Goal: Task Accomplishment & Management: Use online tool/utility

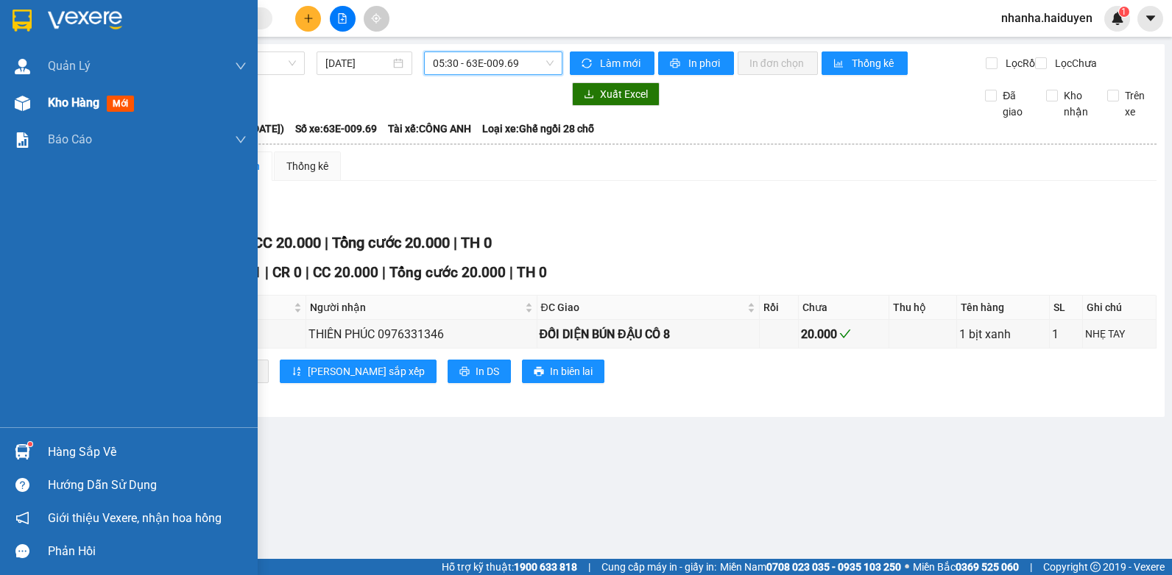
click at [41, 107] on div "Kho hàng mới" at bounding box center [129, 103] width 258 height 37
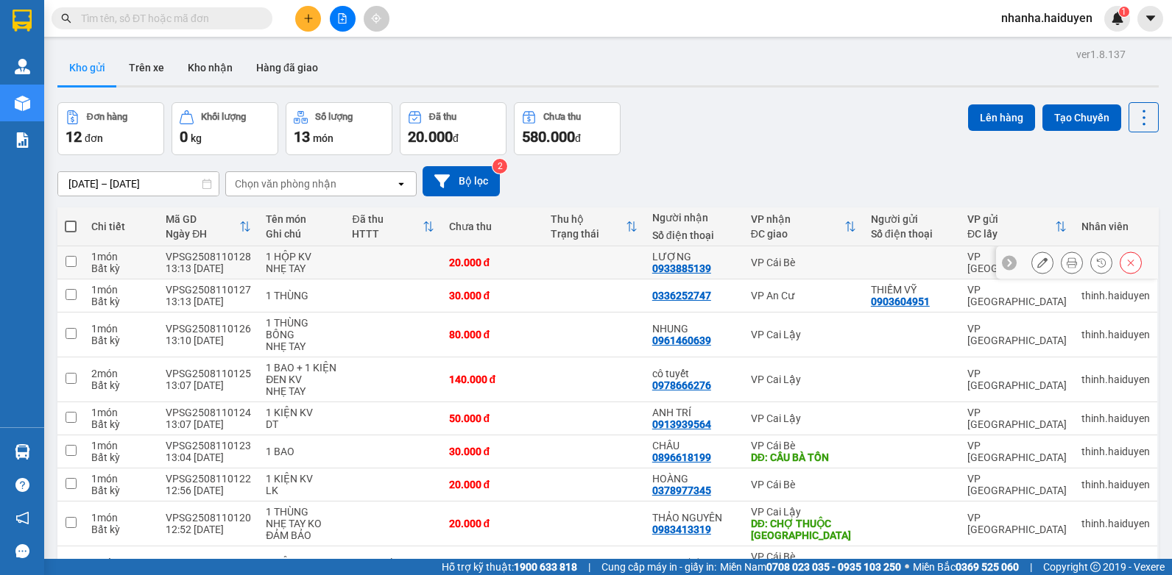
scroll to position [216, 0]
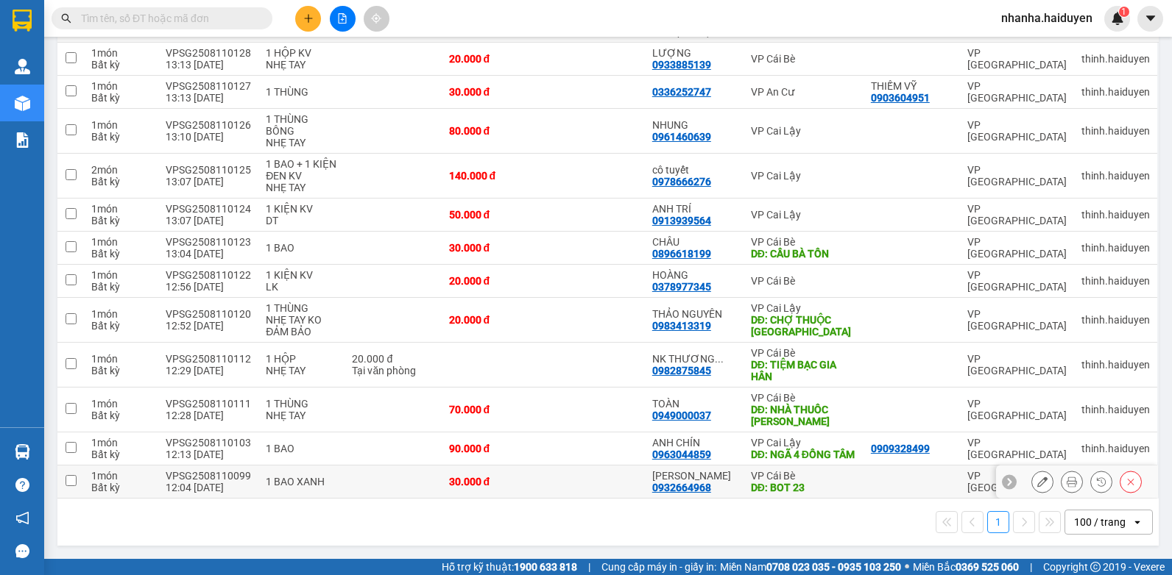
click at [670, 488] on div "0932664968" at bounding box center [681, 488] width 59 height 12
click at [612, 479] on td at bounding box center [594, 482] width 102 height 33
checkbox input "true"
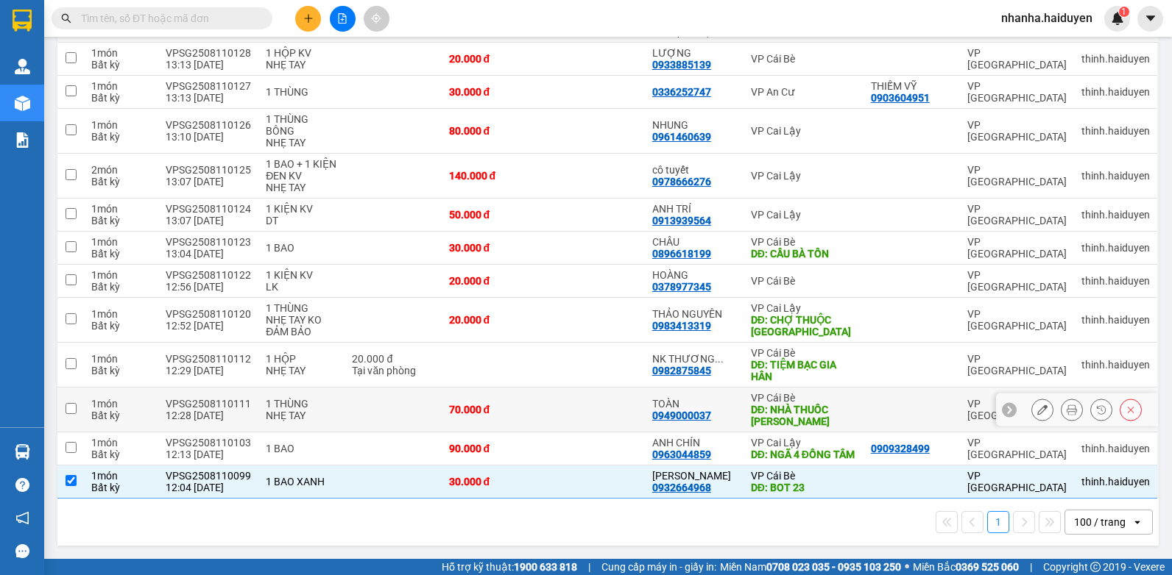
click at [499, 389] on td "70.000 đ" at bounding box center [493, 410] width 102 height 45
checkbox input "true"
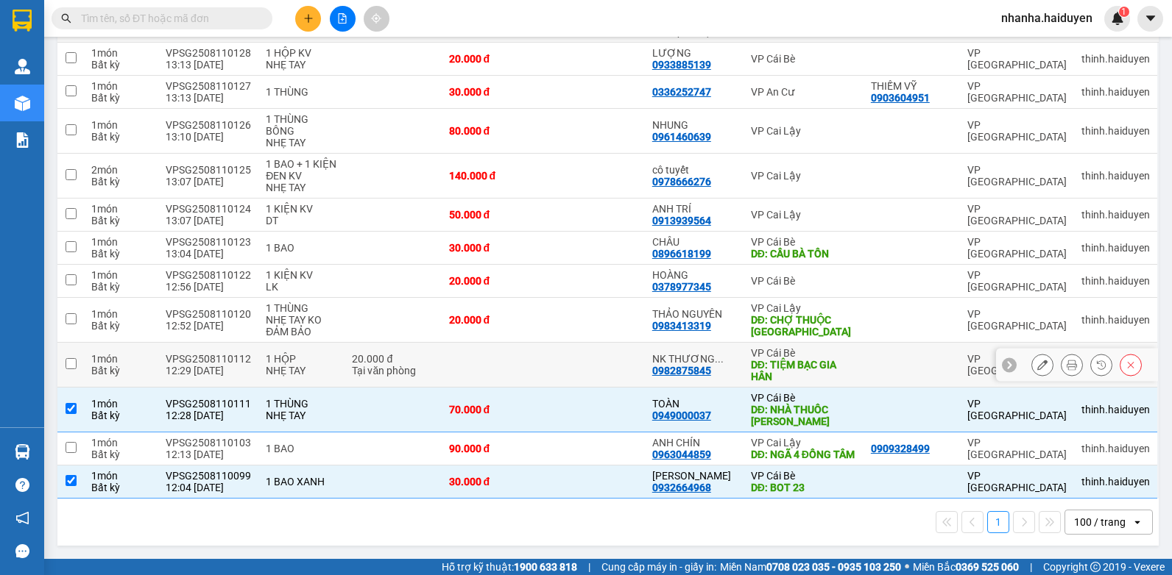
click at [508, 351] on td at bounding box center [493, 365] width 102 height 45
checkbox input "true"
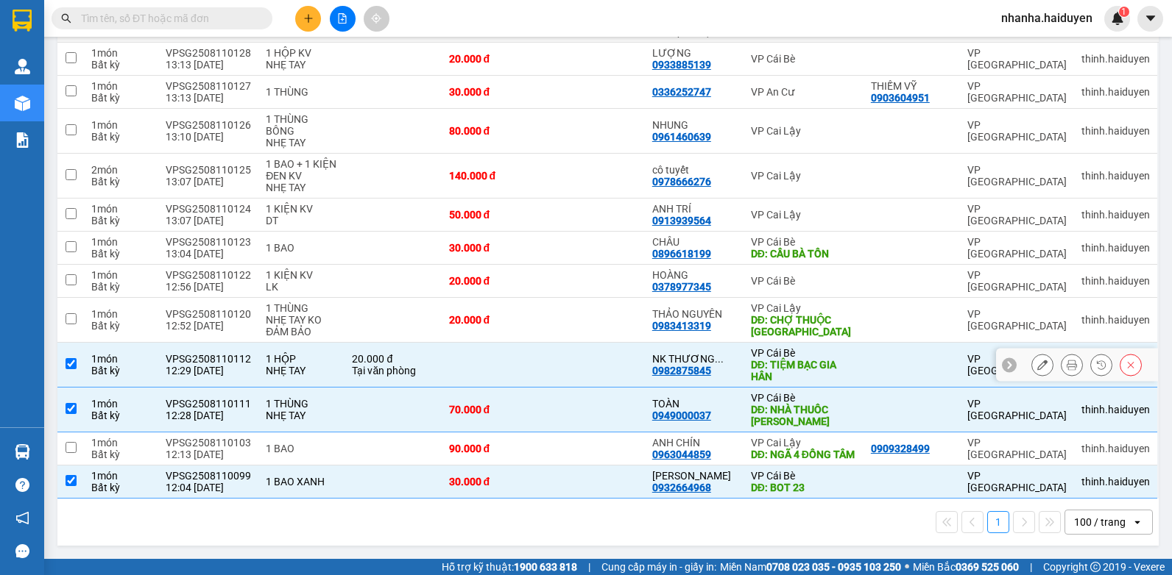
scroll to position [0, 0]
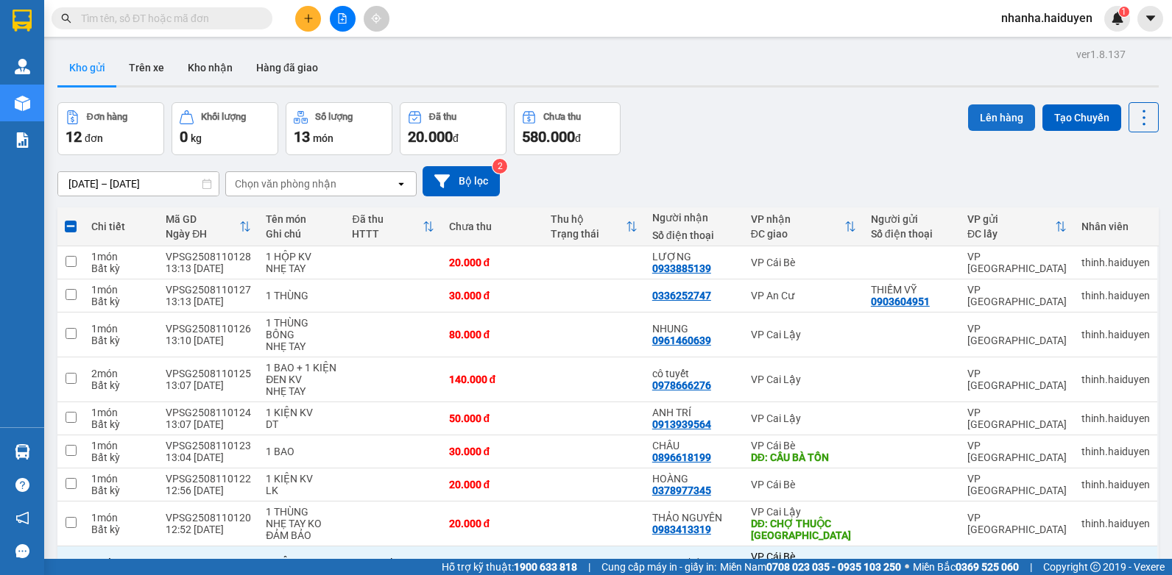
click at [970, 105] on button "Lên hàng" at bounding box center [1001, 117] width 67 height 26
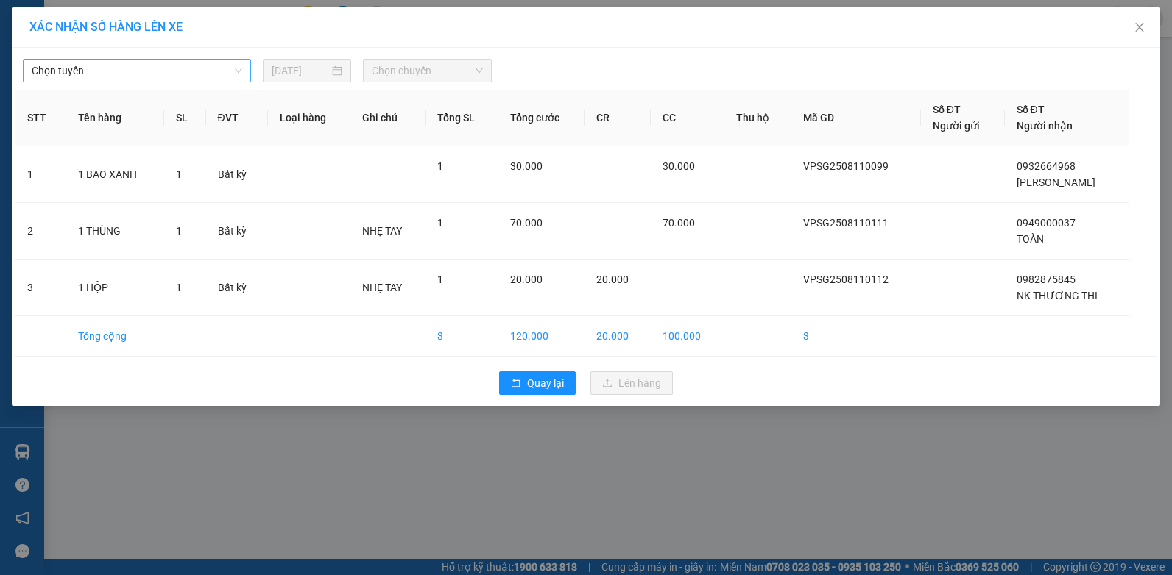
click at [127, 66] on span "Chọn tuyến" at bounding box center [137, 71] width 210 height 22
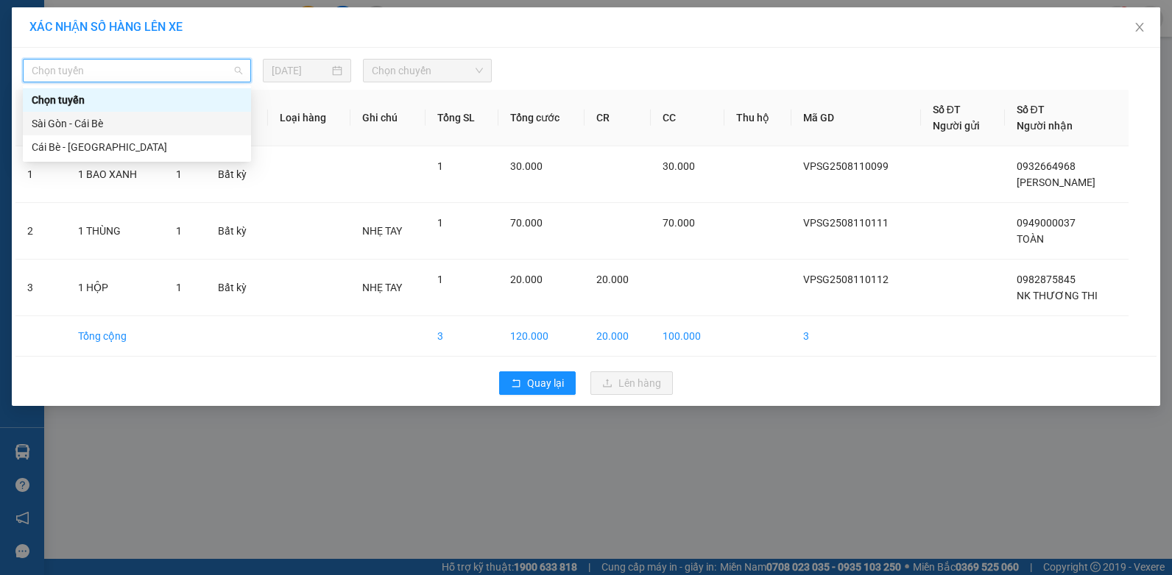
click at [119, 131] on div "Sài Gòn - Cái Bè" at bounding box center [137, 124] width 210 height 16
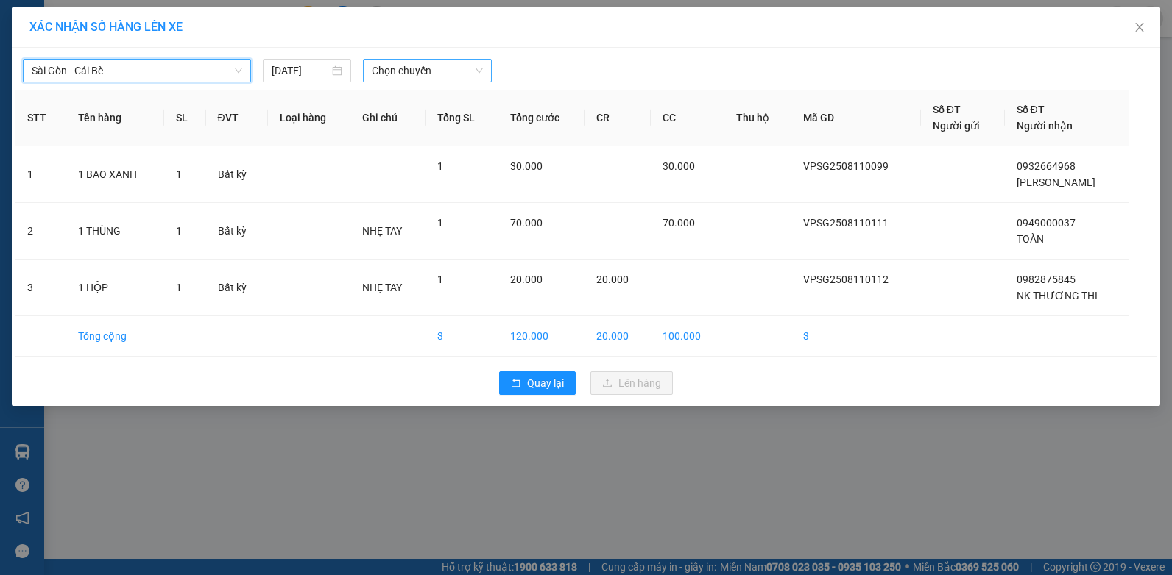
click at [409, 79] on span "Chọn chuyến" at bounding box center [427, 71] width 110 height 22
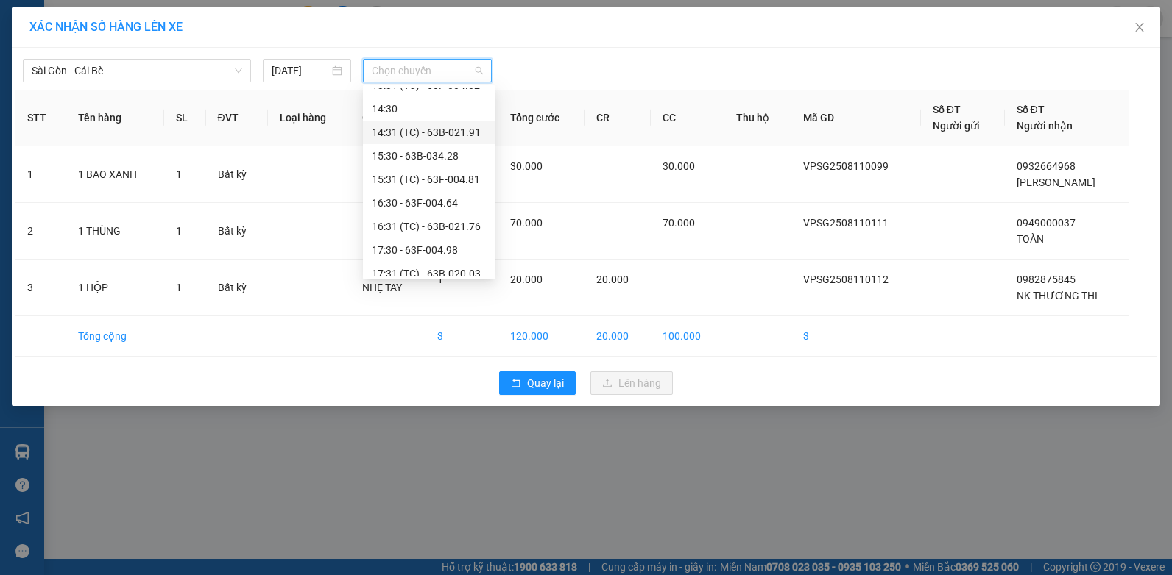
scroll to position [294, 0]
click at [448, 129] on div "13:30 - 63F-004.95" at bounding box center [429, 135] width 115 height 16
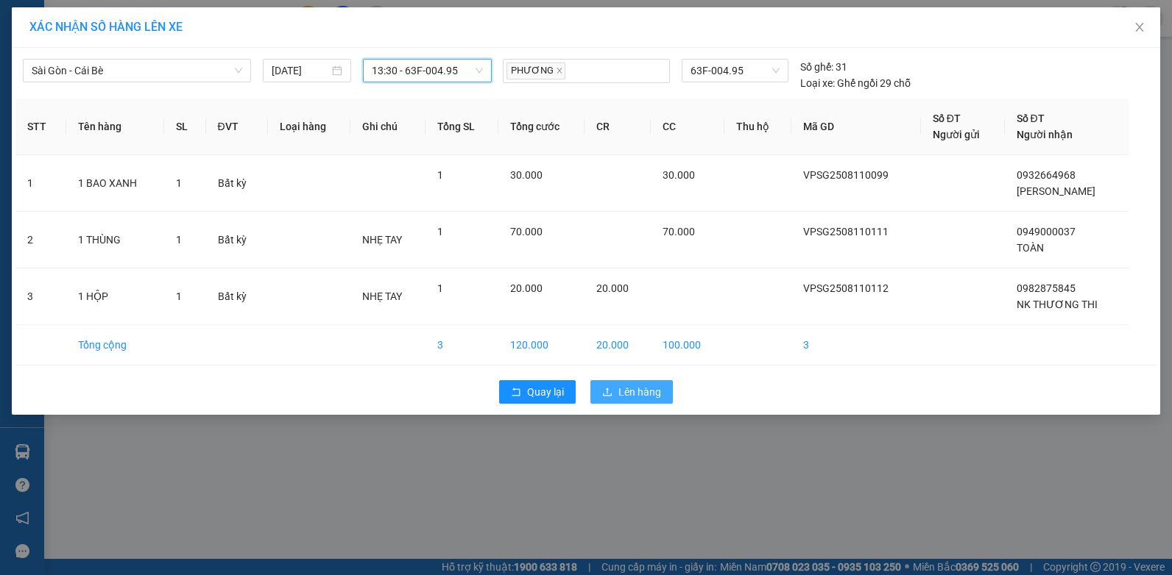
click at [636, 400] on span "Lên hàng" at bounding box center [639, 392] width 43 height 16
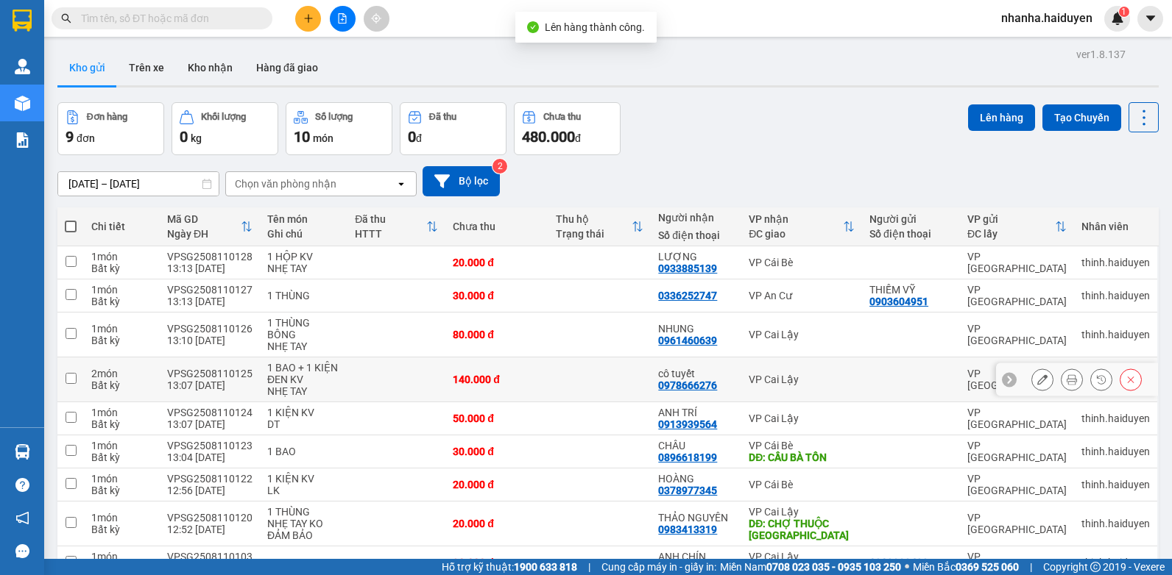
scroll to position [93, 0]
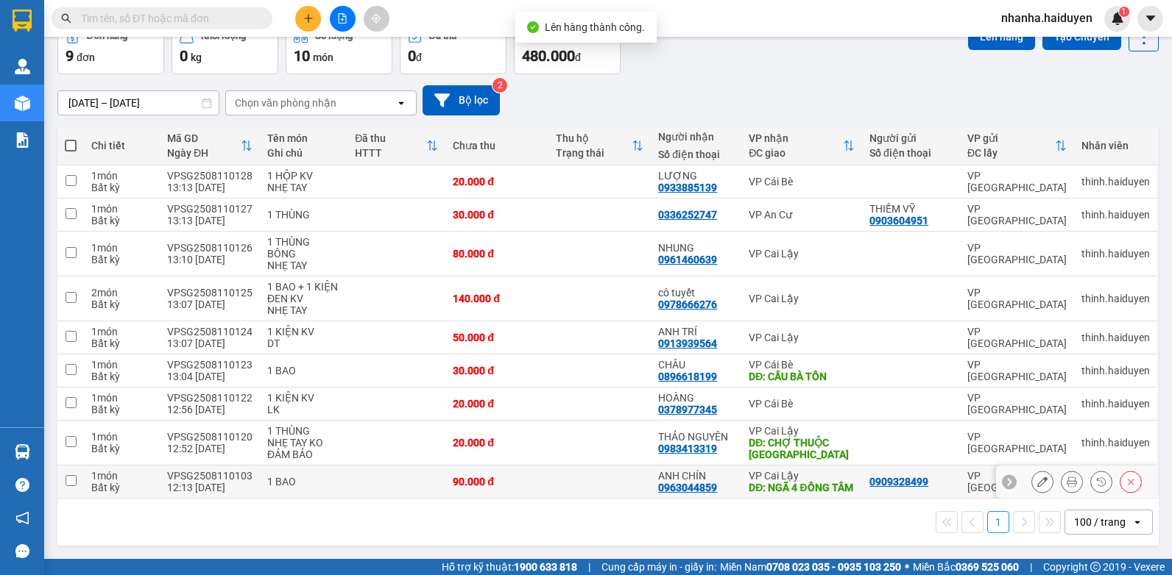
click at [684, 470] on div "ANH CHÍN" at bounding box center [696, 476] width 76 height 12
checkbox input "true"
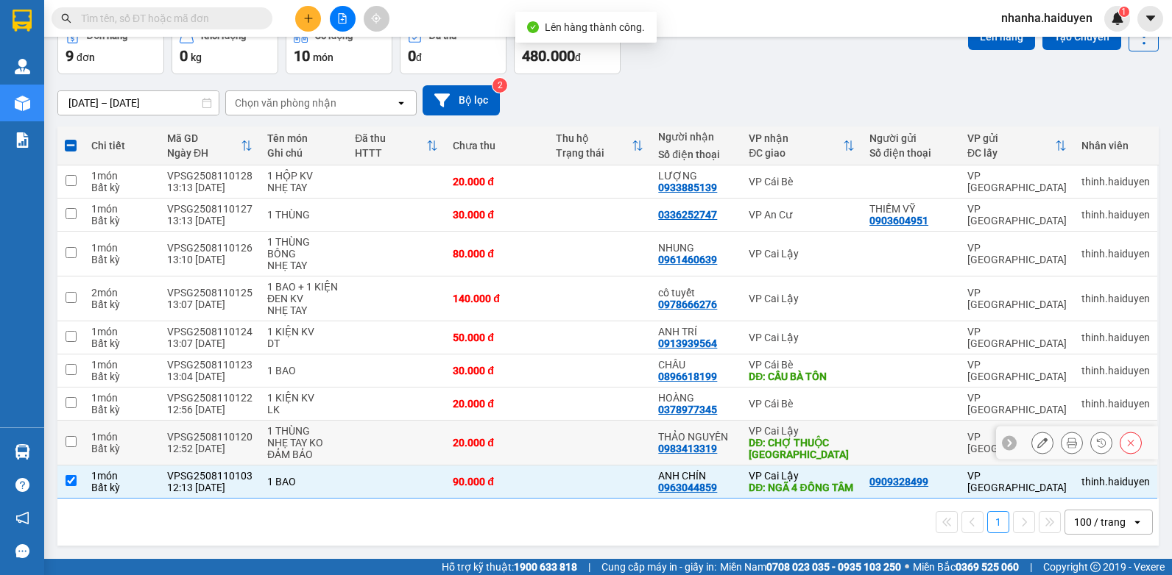
click at [594, 421] on td at bounding box center [599, 443] width 103 height 45
checkbox input "true"
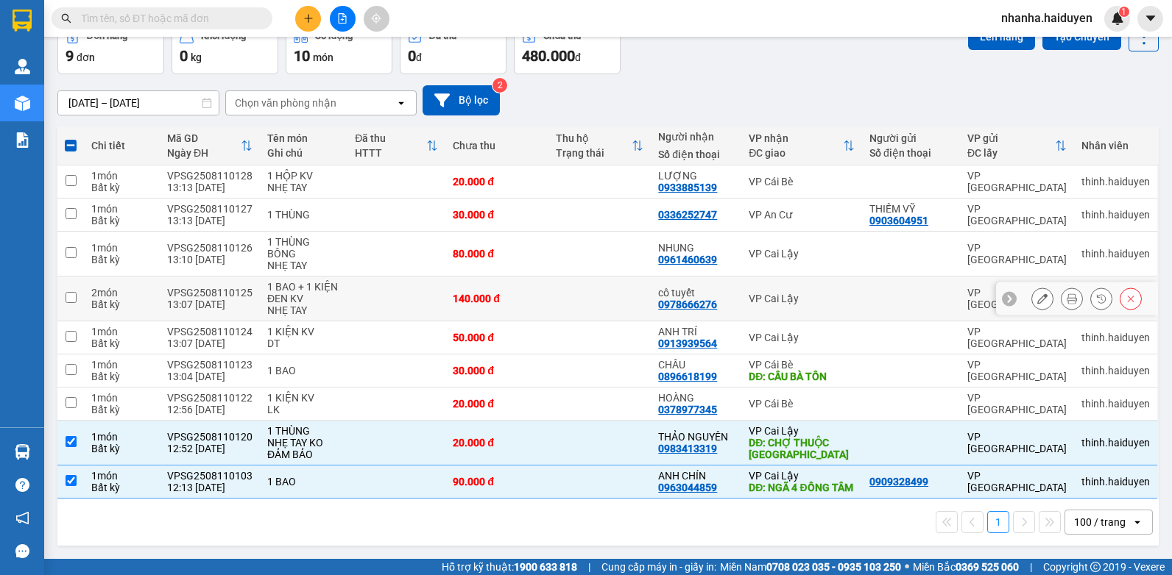
scroll to position [0, 0]
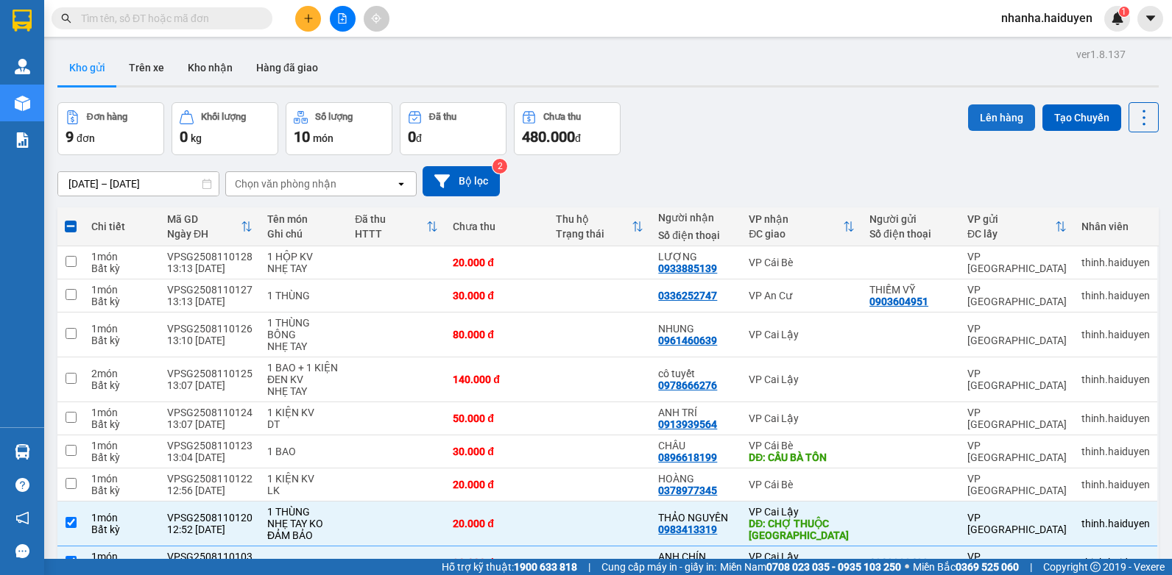
click at [993, 122] on button "Lên hàng" at bounding box center [1001, 117] width 67 height 26
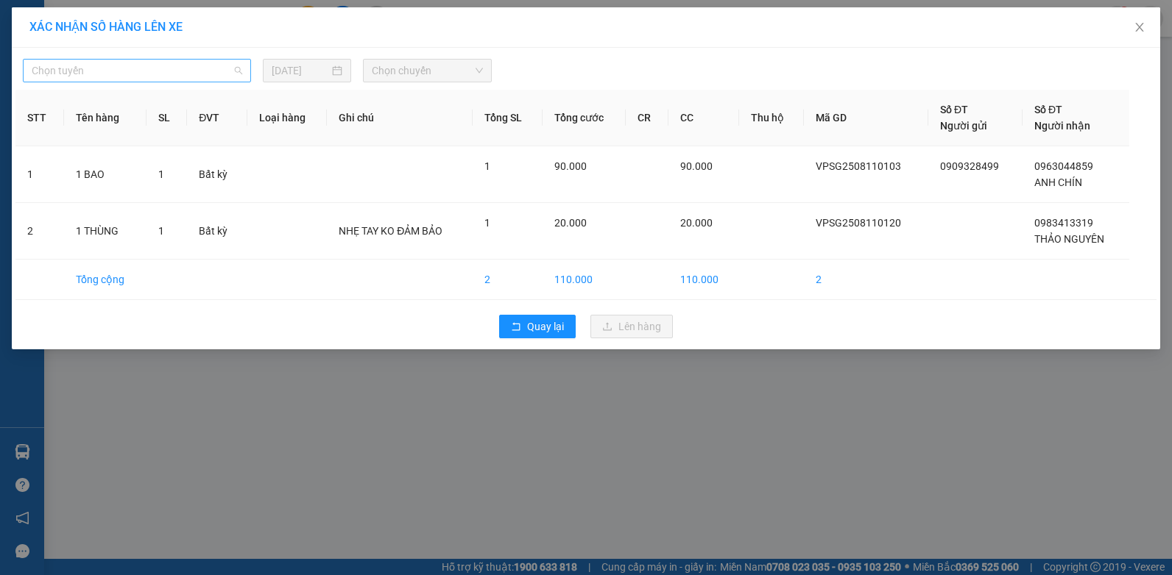
click at [60, 68] on span "Chọn tuyến" at bounding box center [137, 71] width 210 height 22
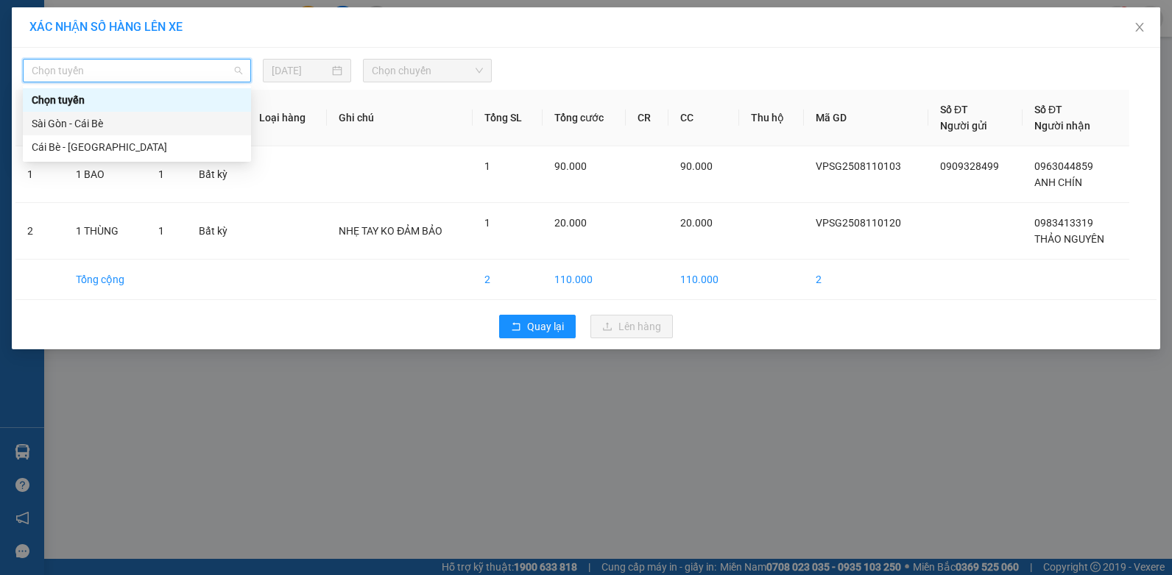
drag, startPoint x: 49, startPoint y: 116, endPoint x: 365, endPoint y: 107, distance: 315.8
click at [57, 113] on div "Sài Gòn - Cái Bè" at bounding box center [137, 124] width 228 height 24
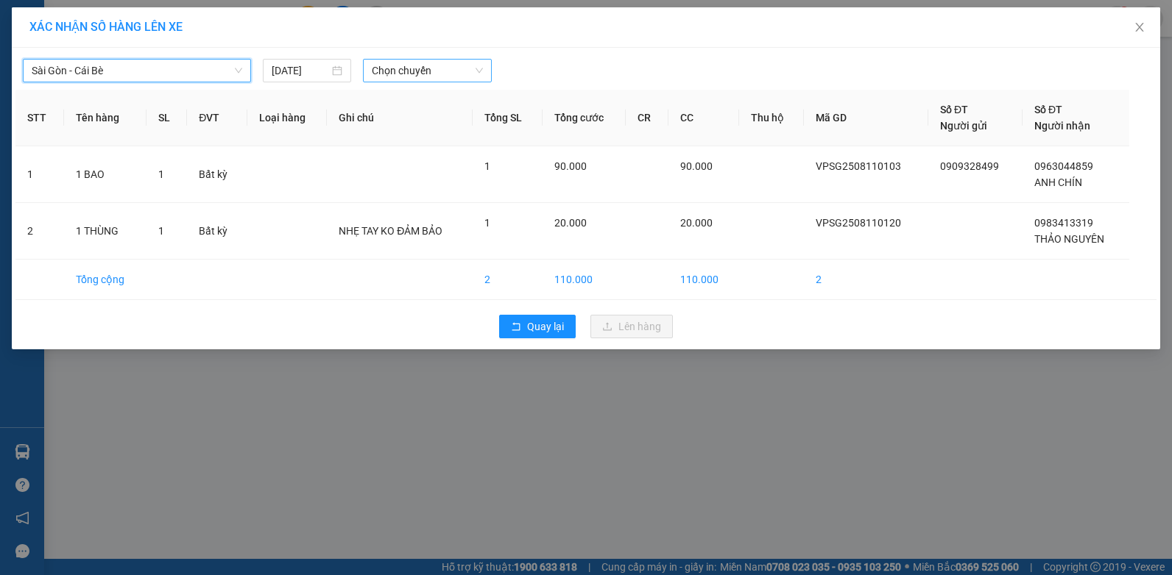
click at [455, 71] on span "Chọn chuyến" at bounding box center [427, 71] width 110 height 22
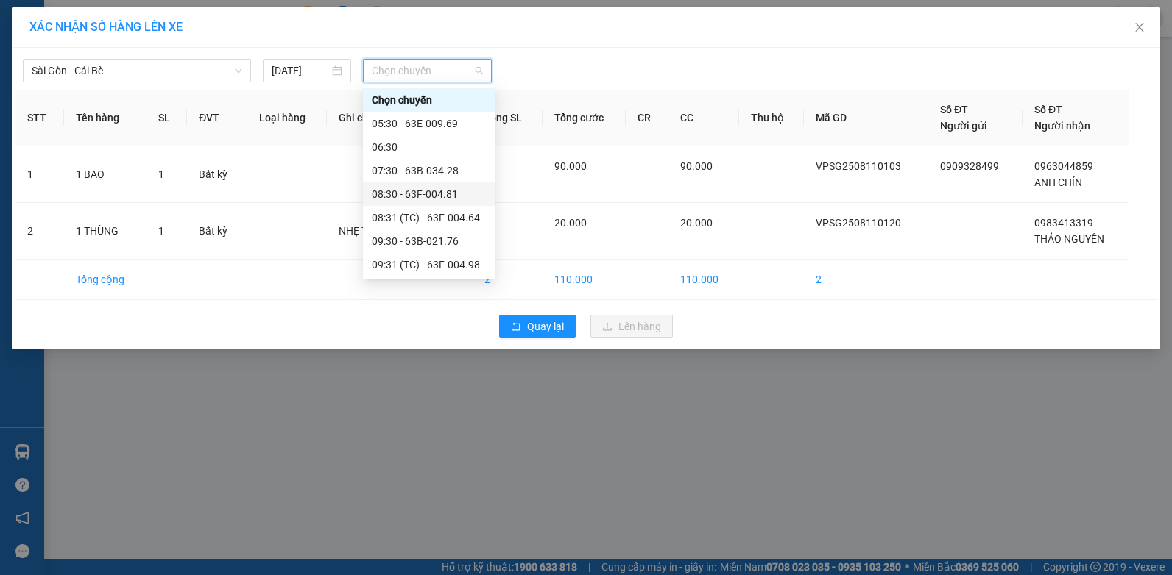
scroll to position [221, 0]
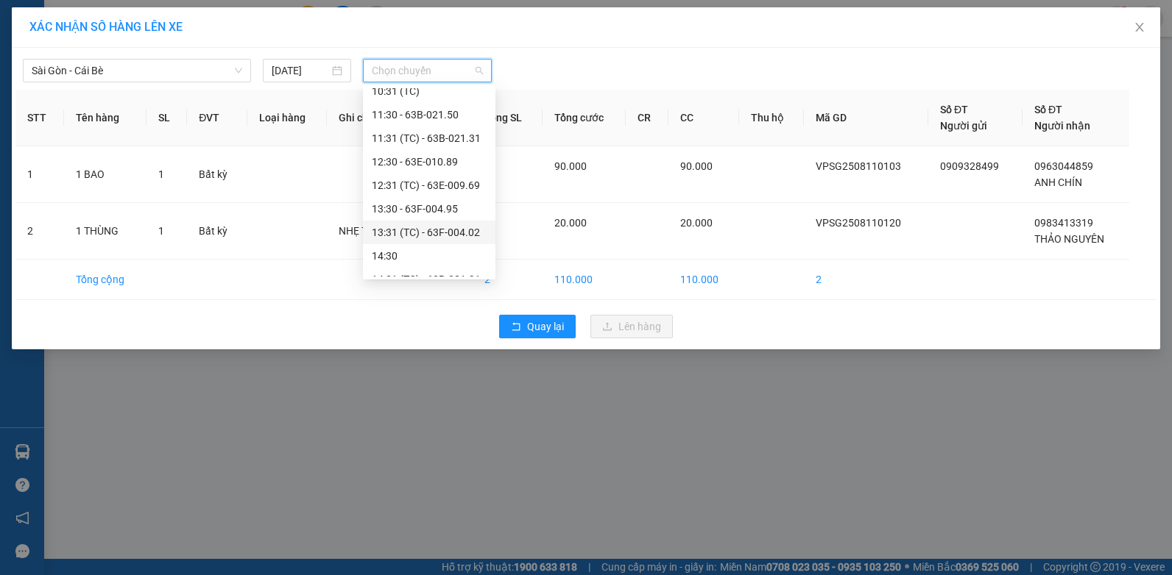
click at [436, 227] on div "13:31 (TC) - 63F-004.02" at bounding box center [429, 232] width 115 height 16
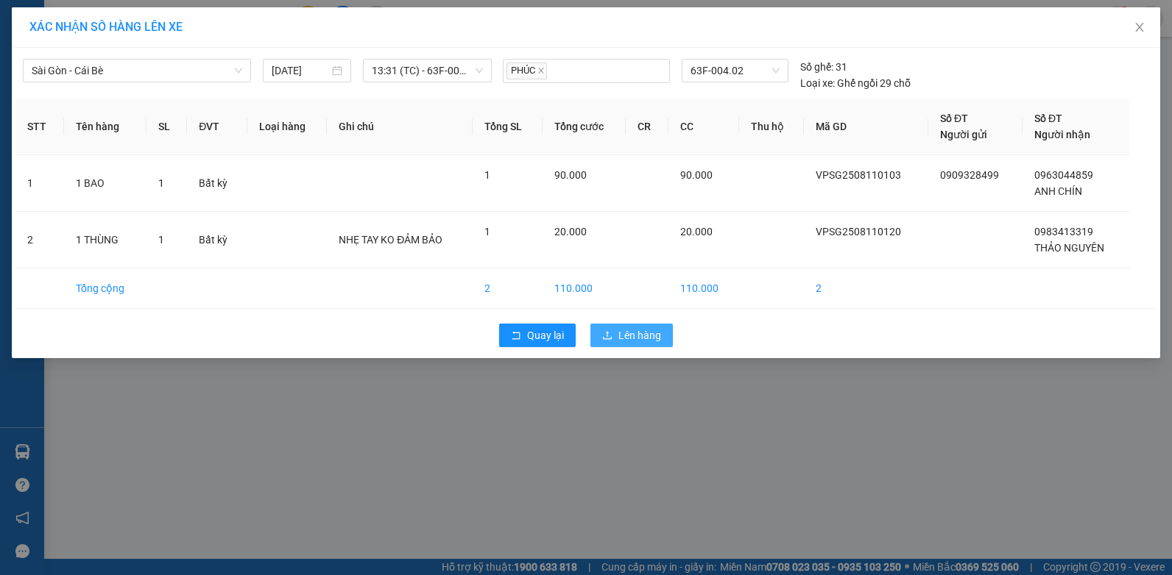
click at [625, 339] on span "Lên hàng" at bounding box center [639, 335] width 43 height 16
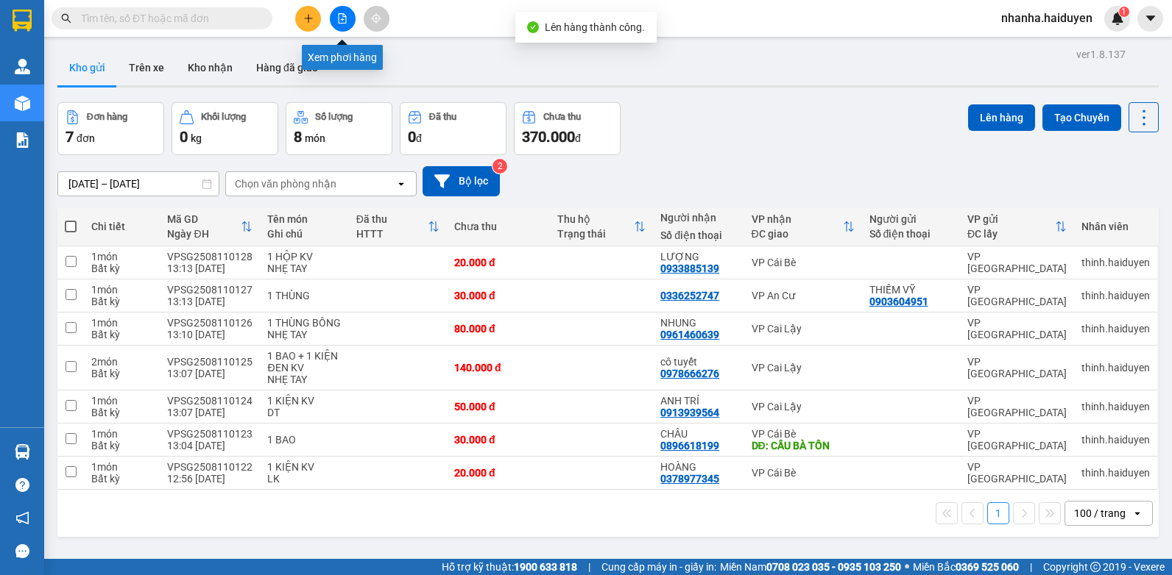
click at [337, 19] on icon "file-add" at bounding box center [342, 18] width 10 height 10
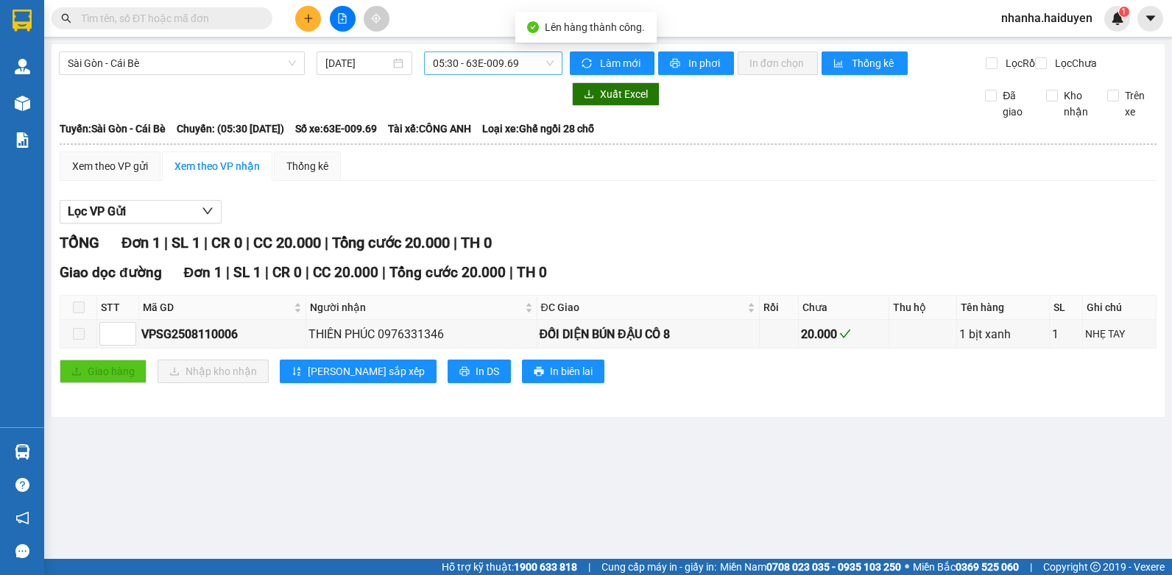
click at [526, 71] on span "05:30 - 63E-009.69" at bounding box center [493, 63] width 121 height 22
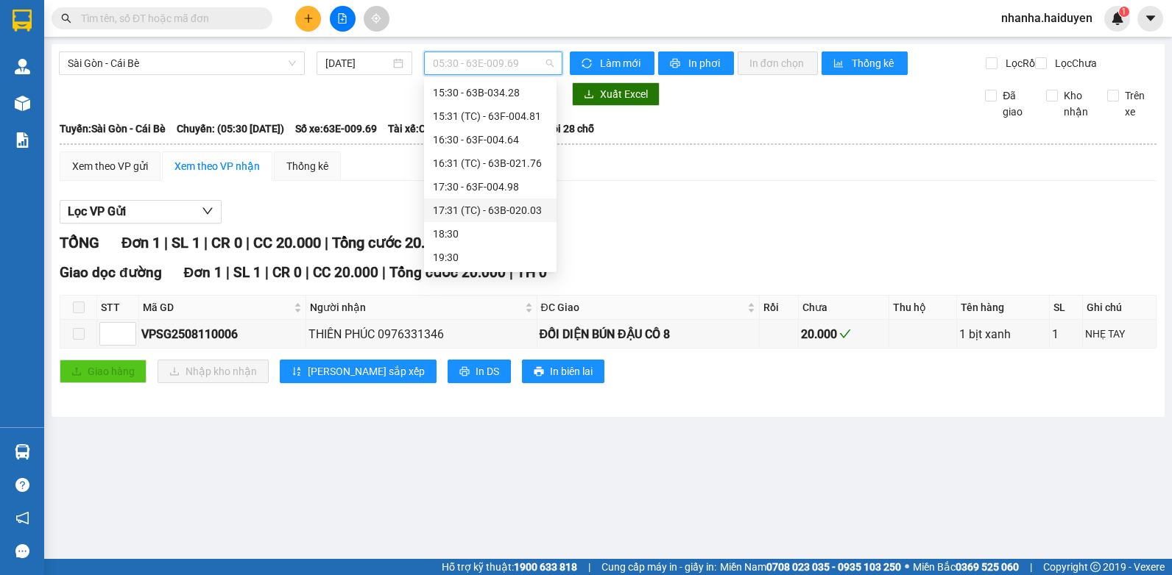
scroll to position [203, 0]
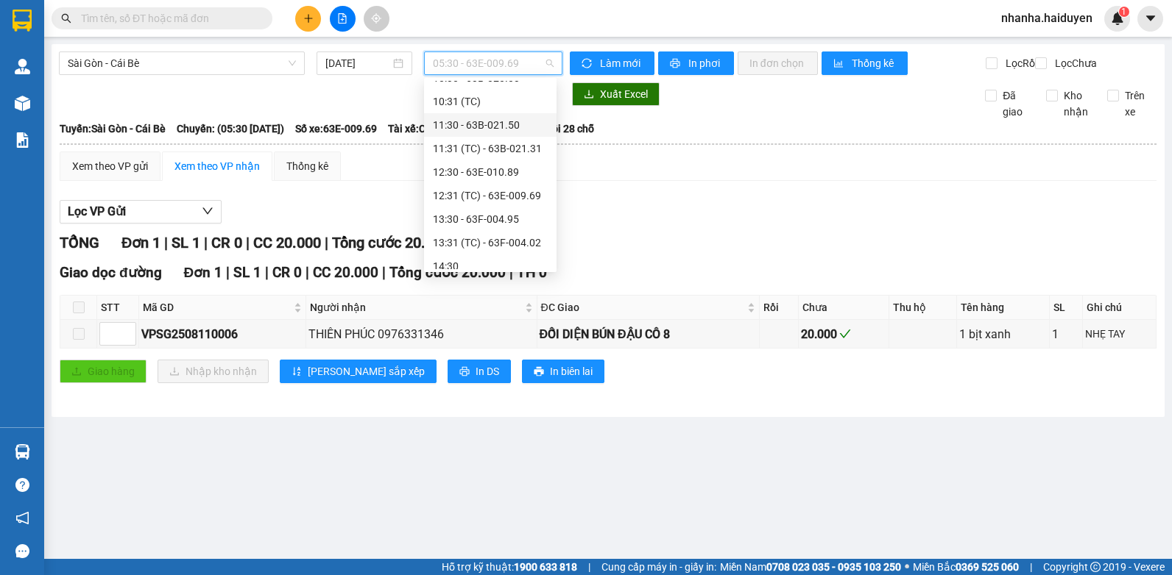
click at [498, 121] on div "11:30 - 63B-021.50" at bounding box center [490, 125] width 115 height 16
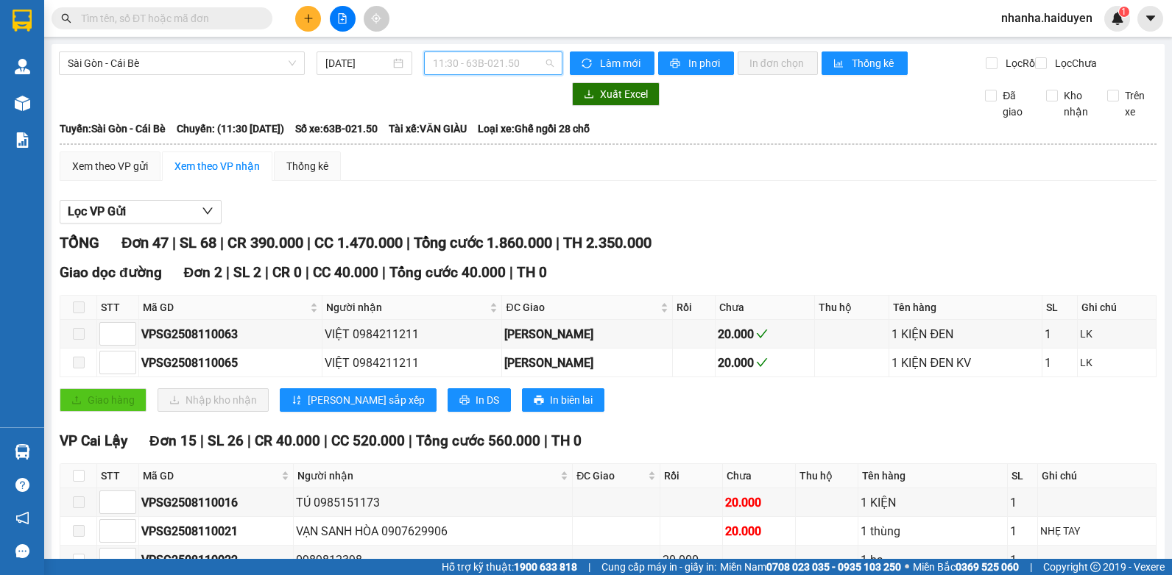
click at [505, 66] on span "11:30 - 63B-021.50" at bounding box center [493, 63] width 121 height 22
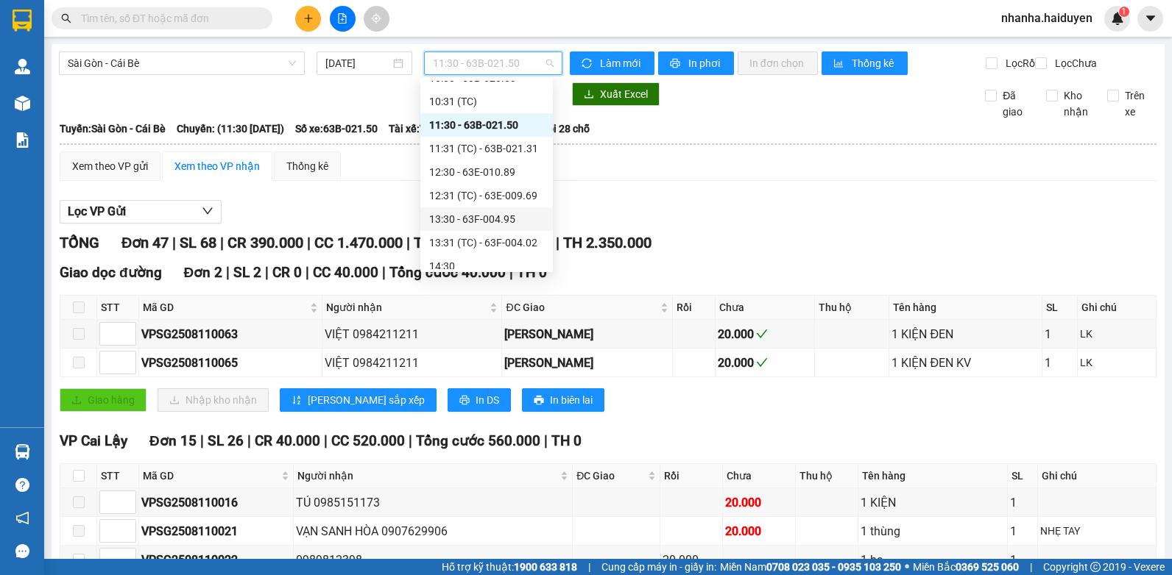
click at [481, 218] on div "13:30 - 63F-004.95" at bounding box center [486, 219] width 115 height 16
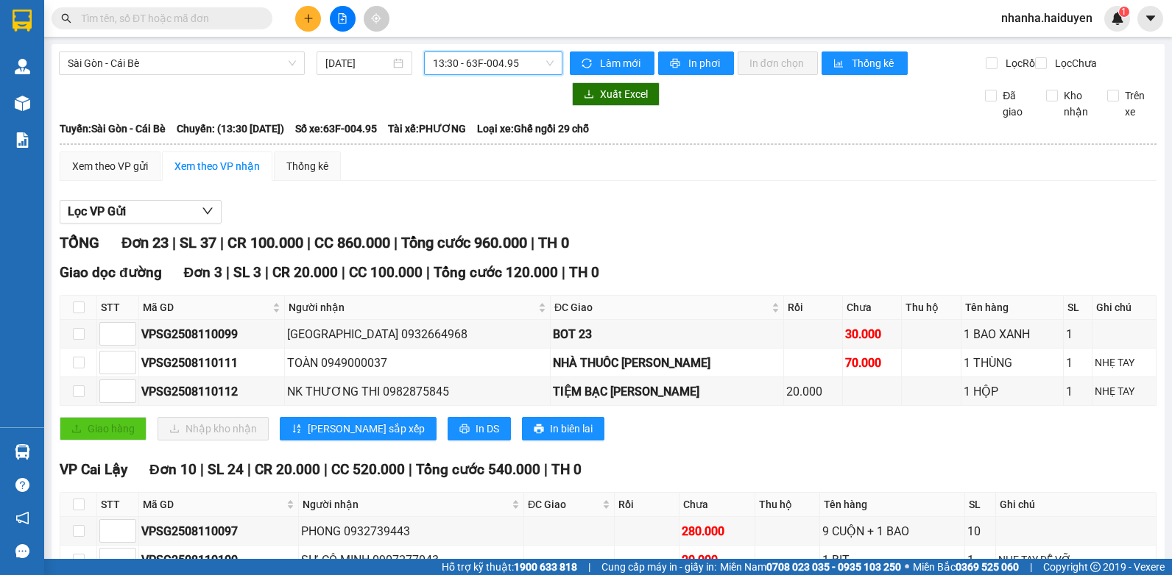
click at [427, 429] on div "Giao dọc đường Đơn 3 | SL 3 | CR 20.000 | CC 100.000 | Tổng cước 120.000 | TH 0…" at bounding box center [608, 357] width 1096 height 190
click at [475, 436] on span "In DS" at bounding box center [487, 429] width 24 height 16
click at [511, 63] on span "13:30 - 63F-004.95" at bounding box center [493, 63] width 121 height 22
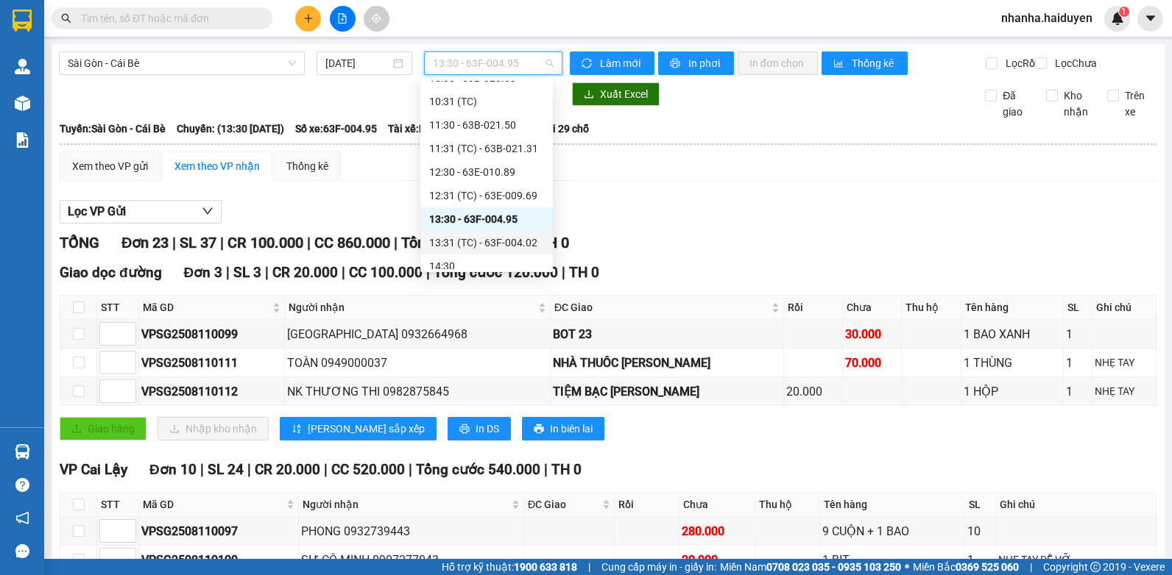
click at [485, 234] on div "13:31 (TC) - 63F-004.02" at bounding box center [486, 243] width 132 height 24
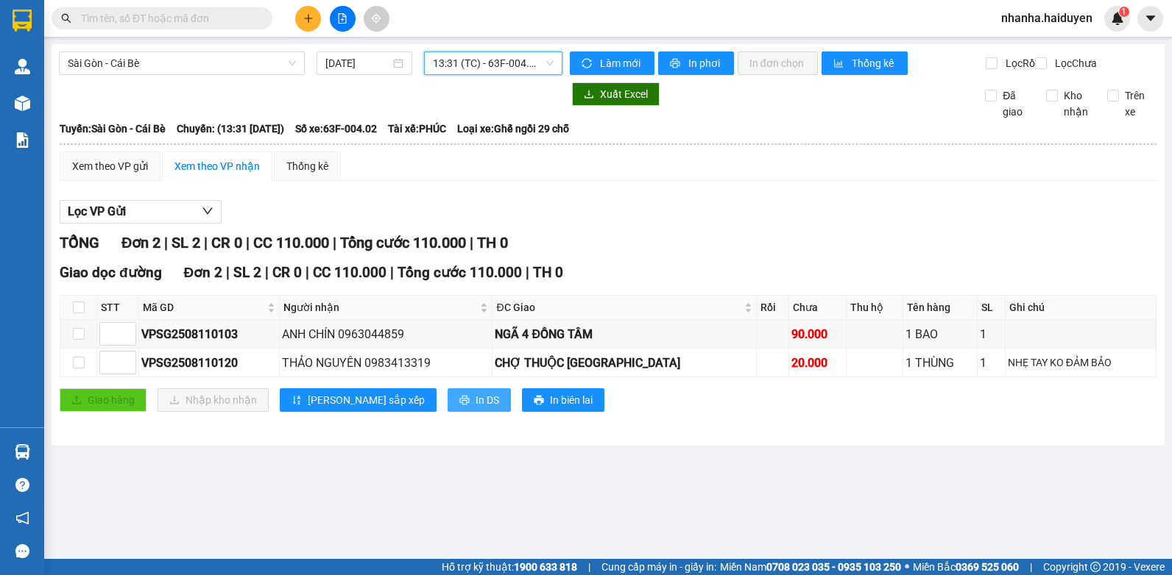
click at [447, 412] on button "In DS" at bounding box center [478, 401] width 63 height 24
click at [76, 313] on input "checkbox" at bounding box center [79, 308] width 12 height 12
checkbox input "true"
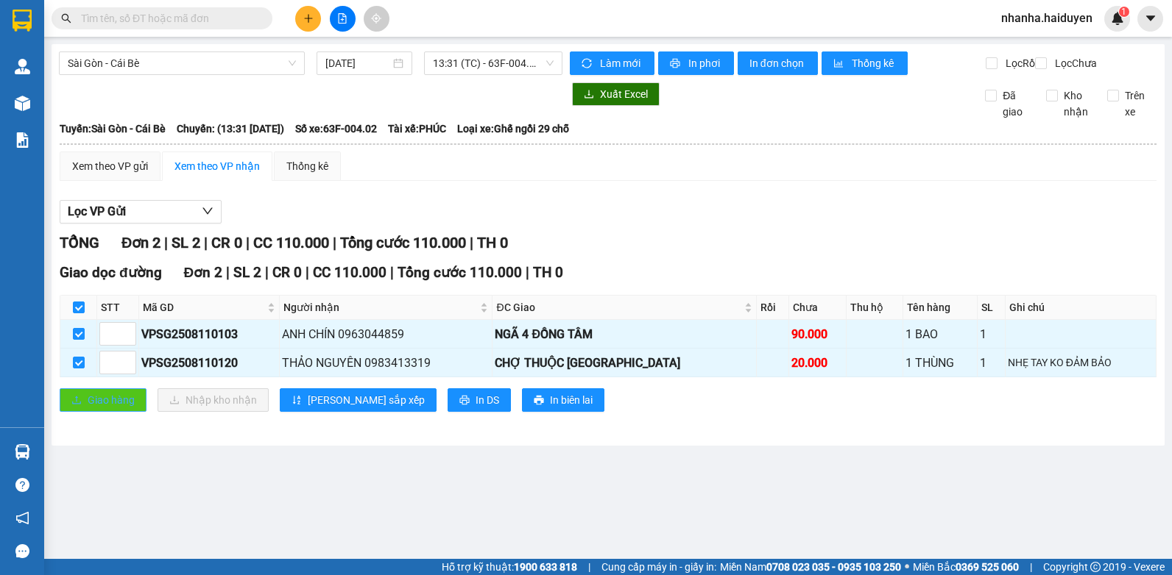
click at [112, 408] on span "Giao hàng" at bounding box center [111, 400] width 47 height 16
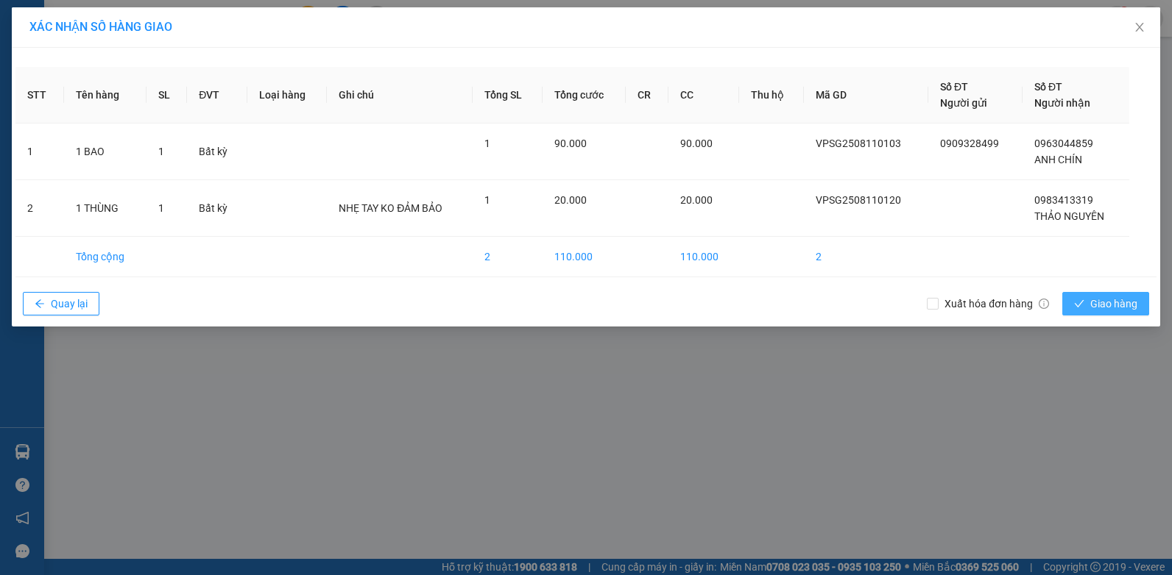
click at [1146, 306] on button "Giao hàng" at bounding box center [1105, 304] width 87 height 24
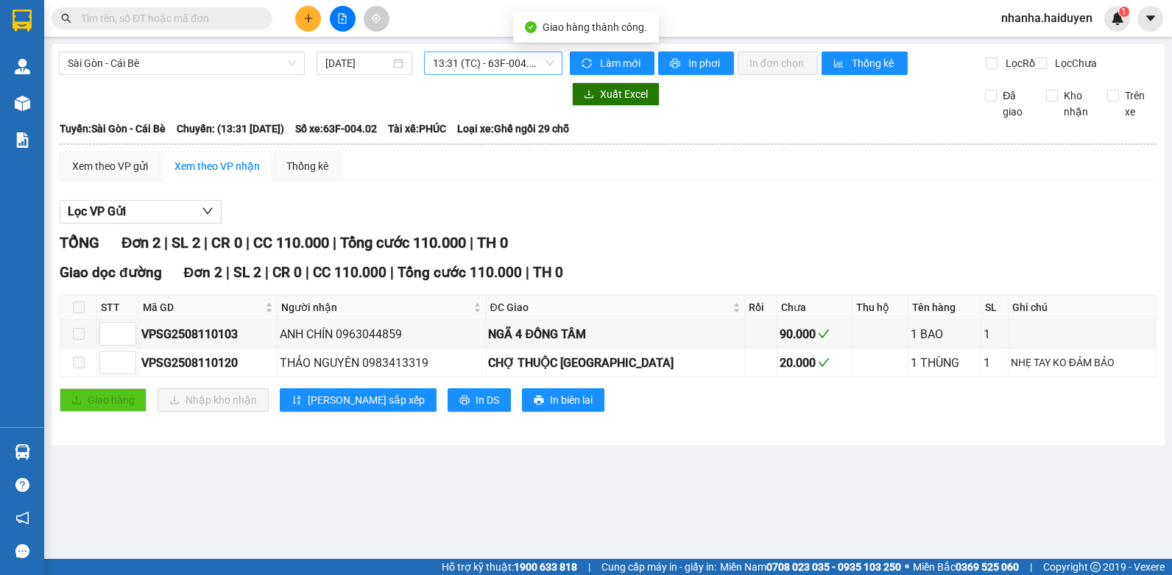
click at [517, 68] on span "13:31 (TC) - 63F-004.02" at bounding box center [493, 63] width 121 height 22
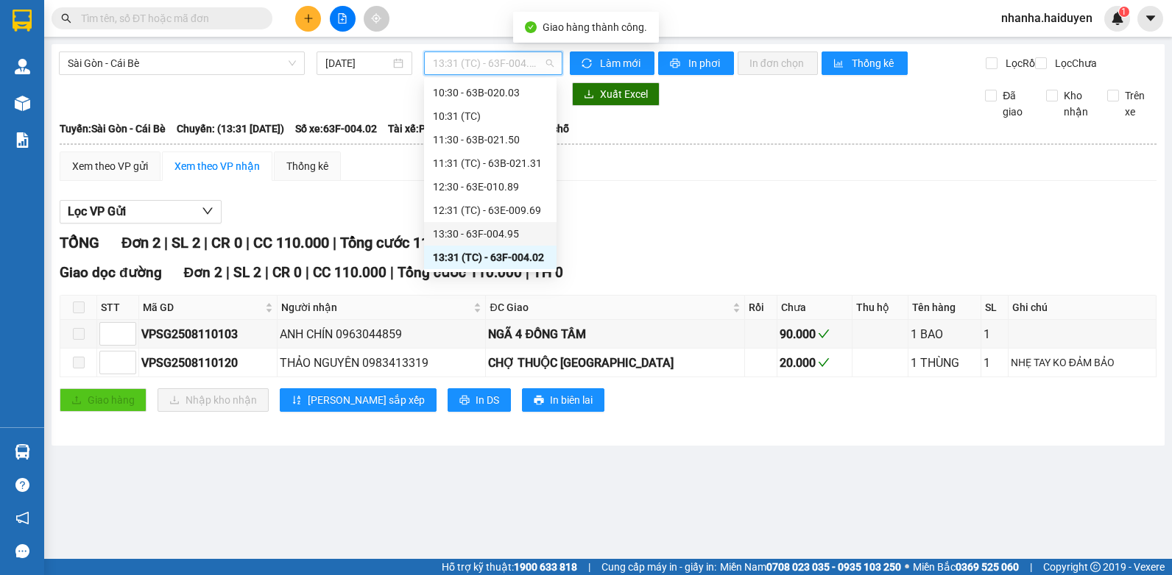
scroll to position [262, 0]
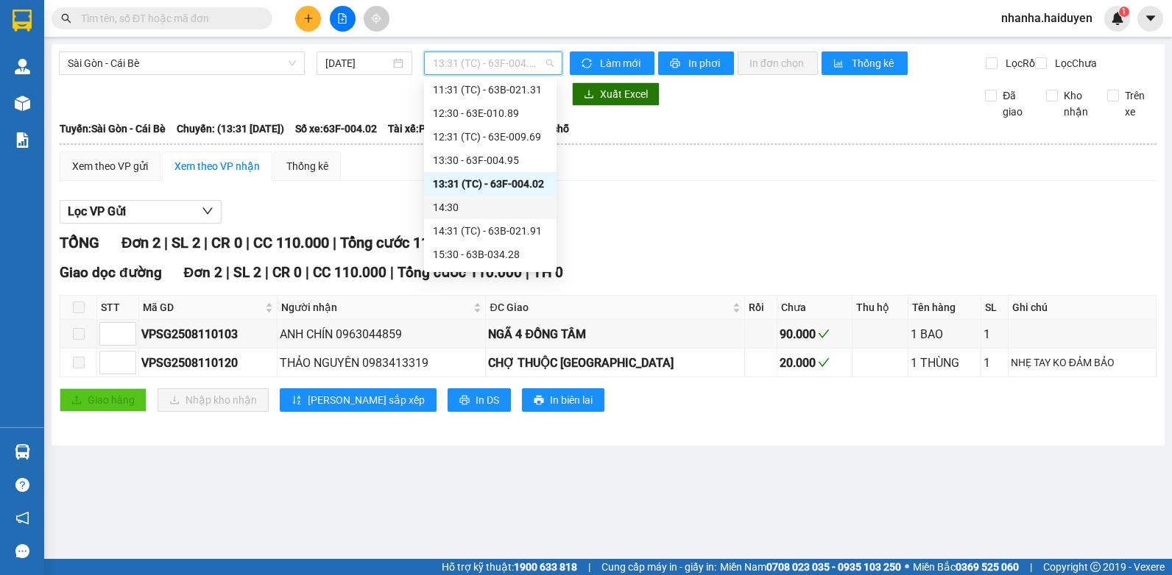
click at [470, 206] on div "14:30" at bounding box center [490, 207] width 115 height 16
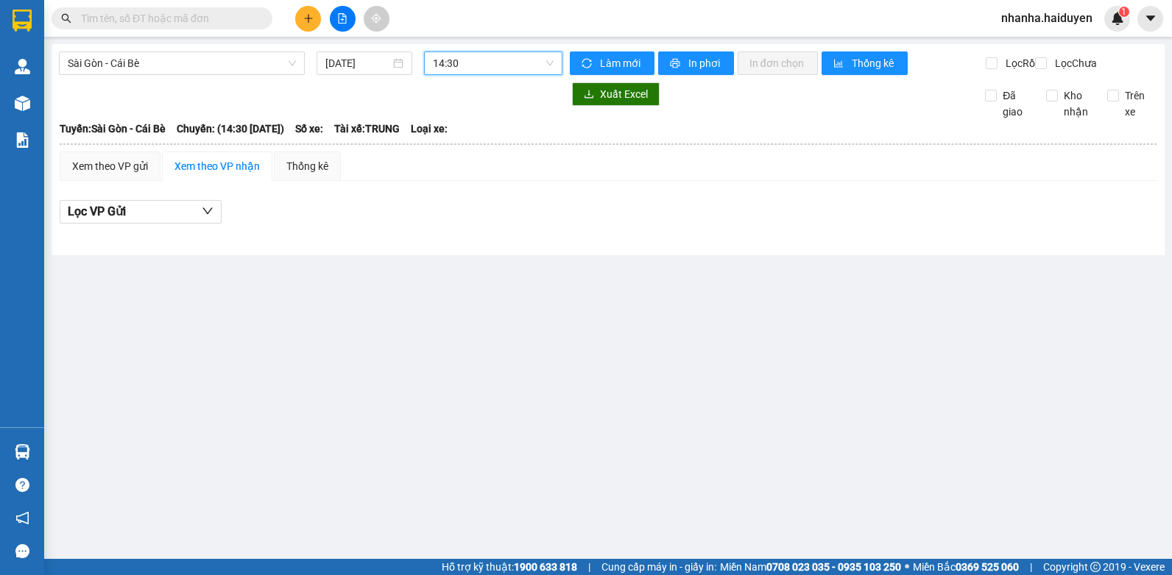
click at [485, 53] on span "14:30" at bounding box center [493, 63] width 121 height 22
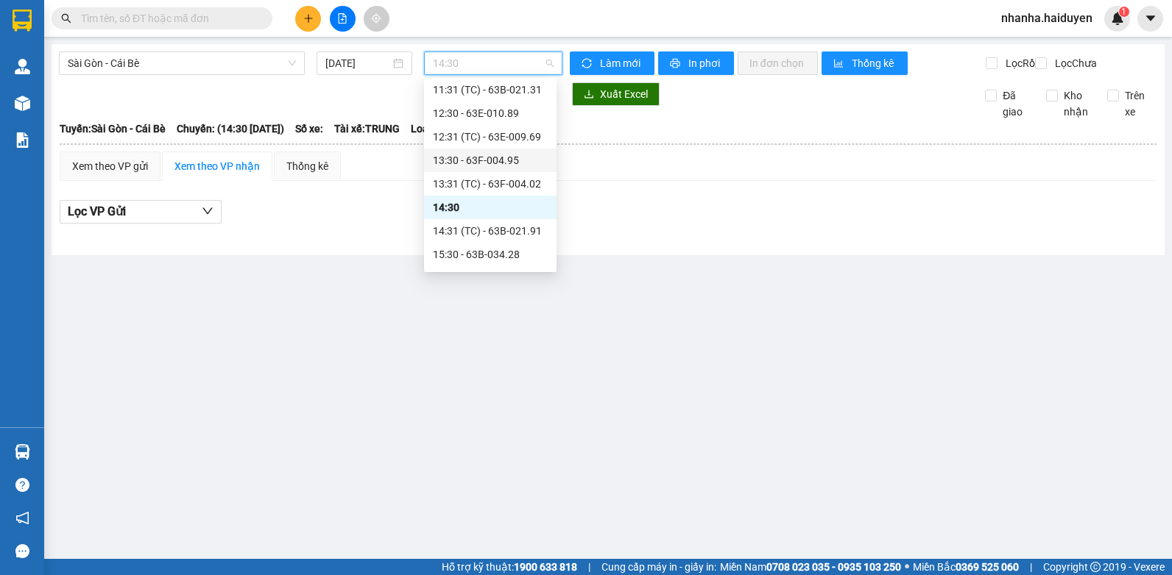
click at [483, 152] on div "13:30 - 63F-004.95" at bounding box center [490, 161] width 132 height 24
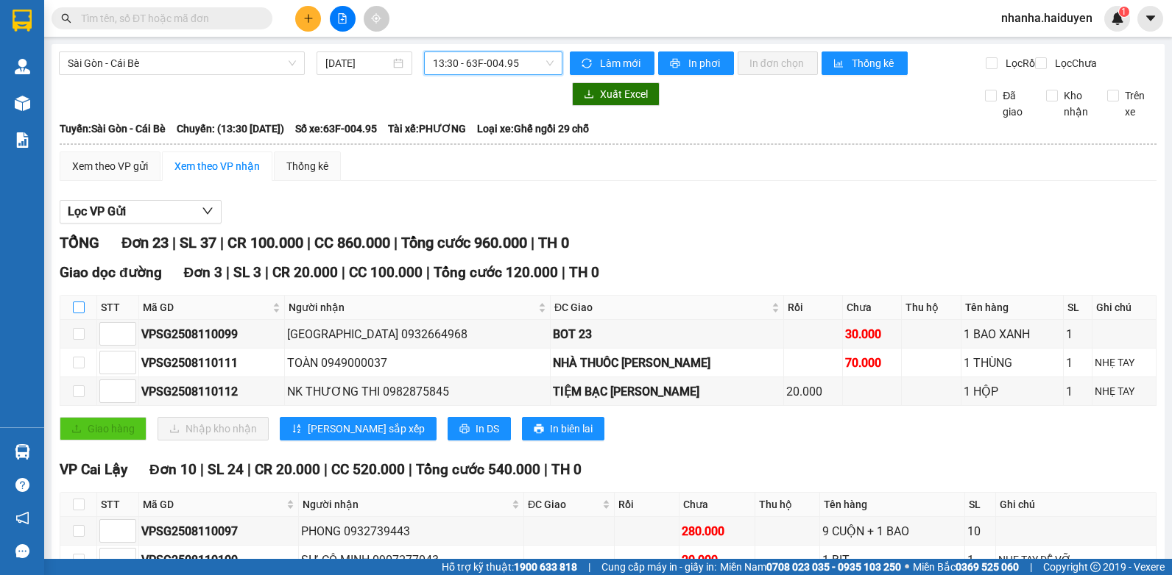
click at [81, 313] on input "checkbox" at bounding box center [79, 308] width 12 height 12
checkbox input "true"
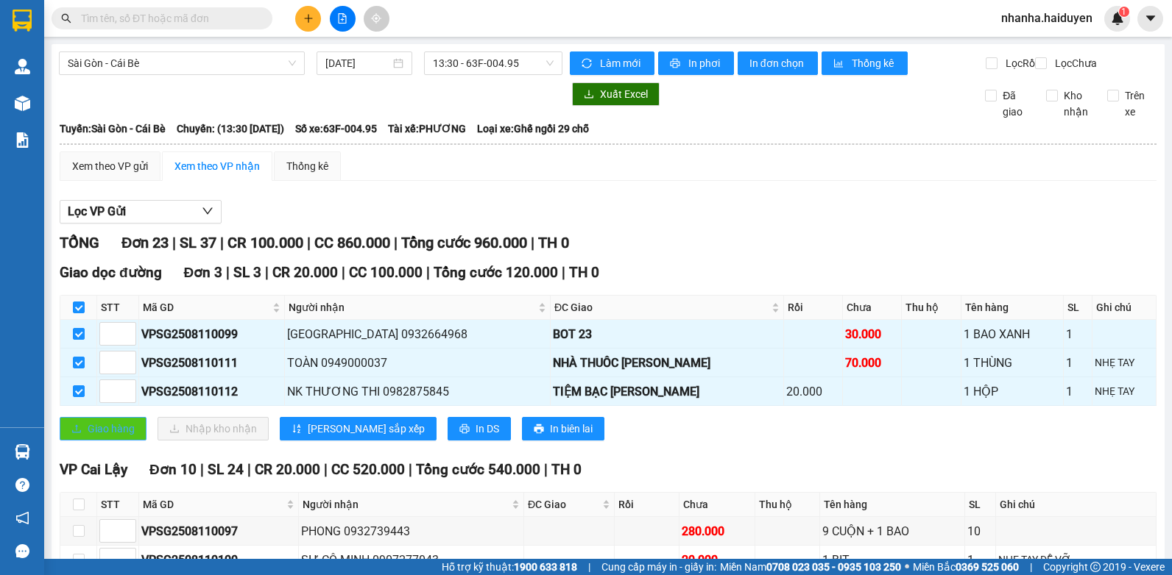
click at [94, 437] on span "Giao hàng" at bounding box center [111, 429] width 47 height 16
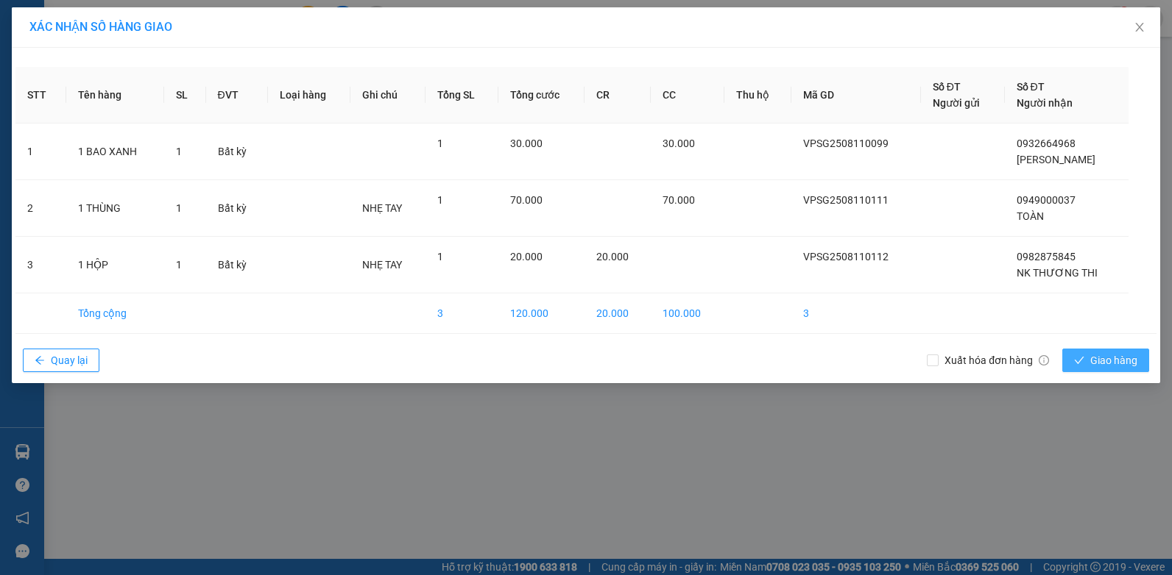
click at [1101, 365] on span "Giao hàng" at bounding box center [1113, 360] width 47 height 16
